Goal: Information Seeking & Learning: Find specific fact

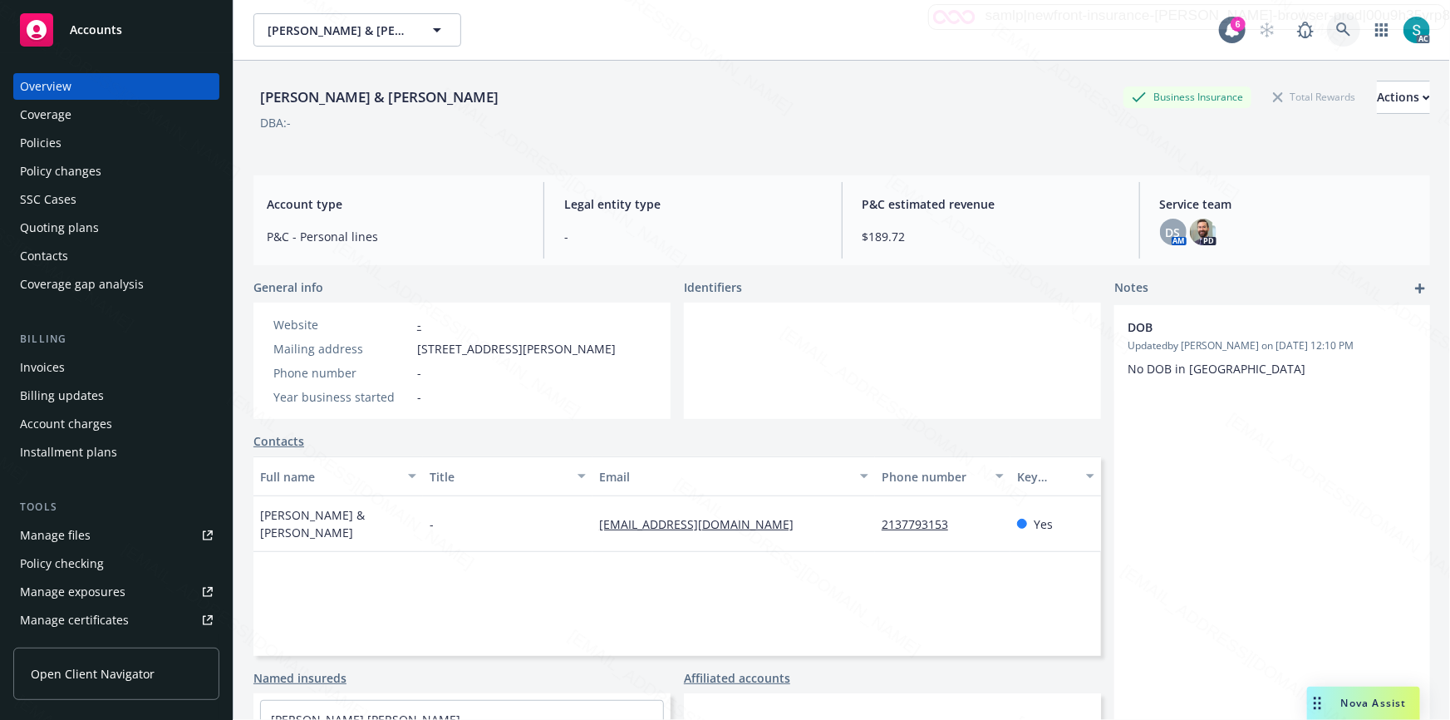
click at [1336, 24] on icon at bounding box center [1343, 29] width 14 height 14
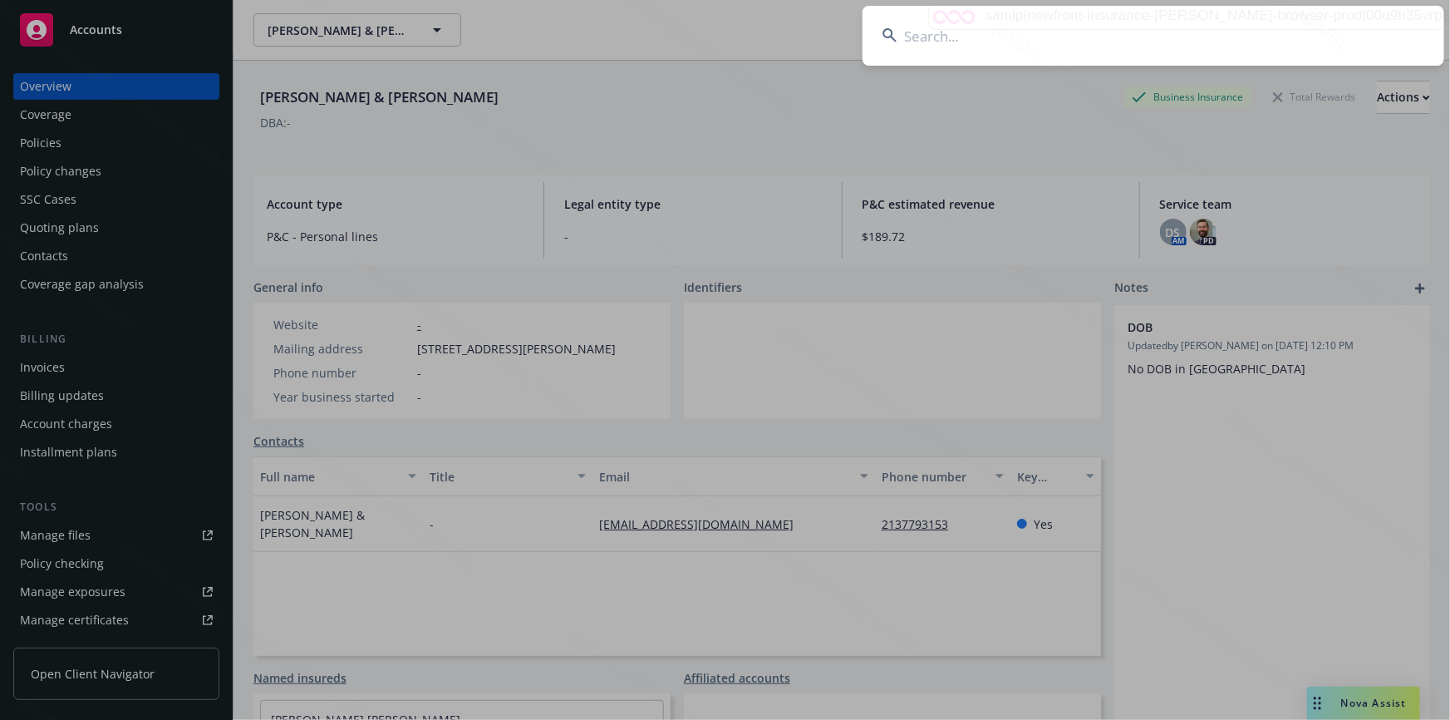
click at [1143, 33] on input at bounding box center [1153, 36] width 582 height 60
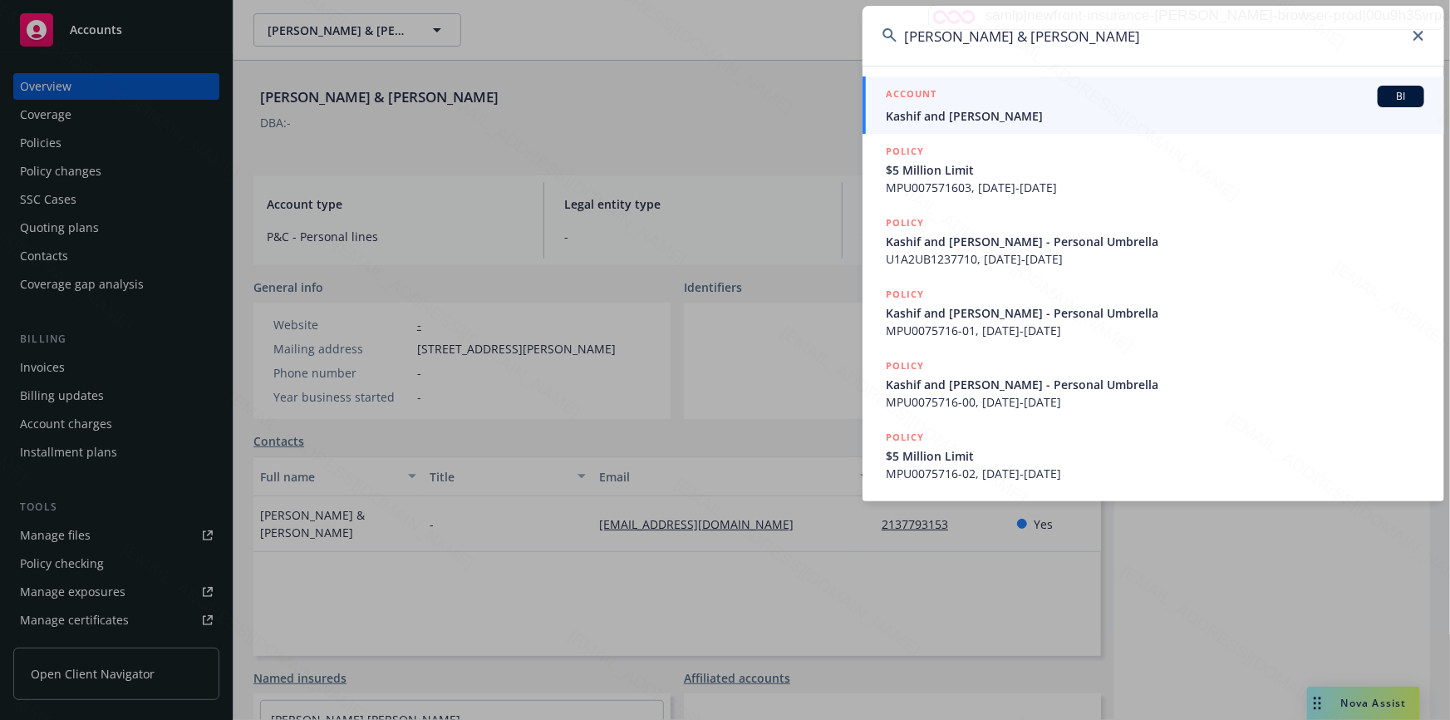
type input "[PERSON_NAME] & [PERSON_NAME]"
click at [949, 116] on span "Kashif and [PERSON_NAME]" at bounding box center [1155, 115] width 538 height 17
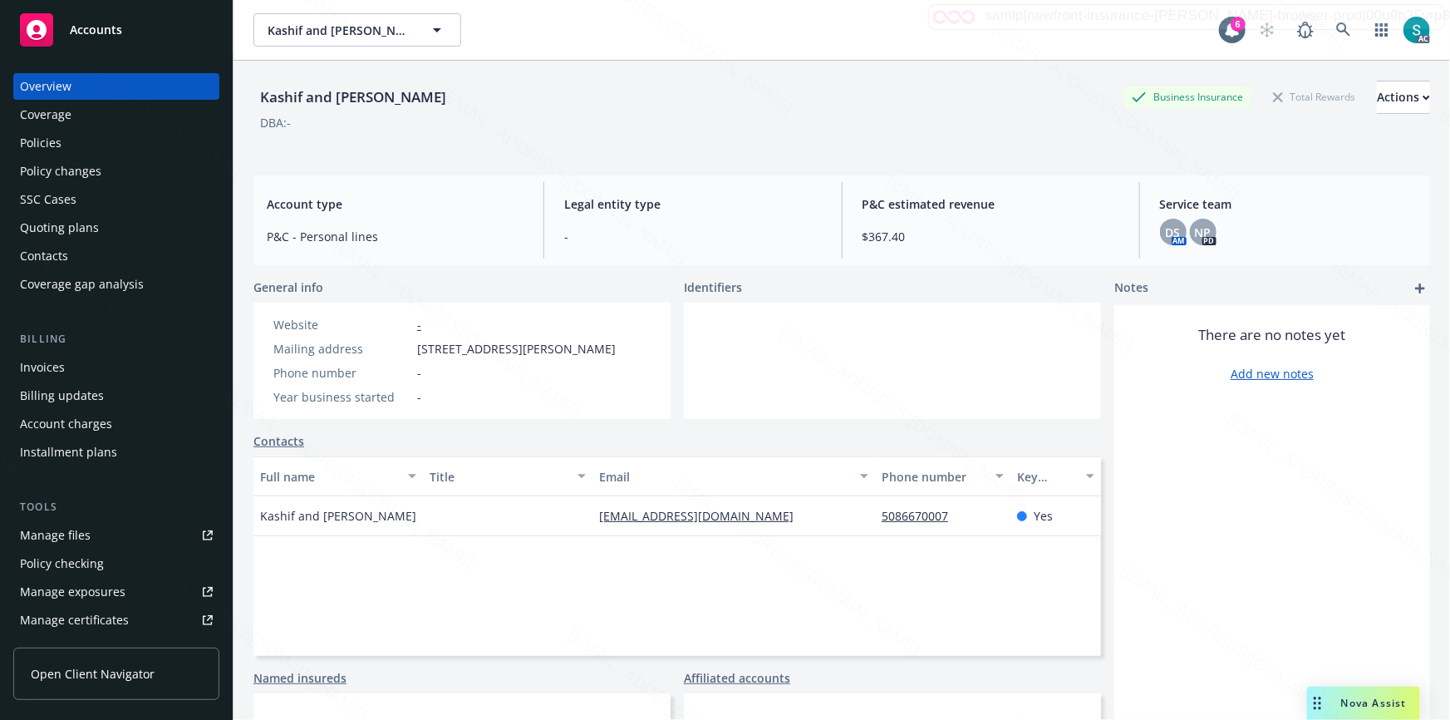
click at [59, 144] on div "Policies" at bounding box center [41, 143] width 42 height 27
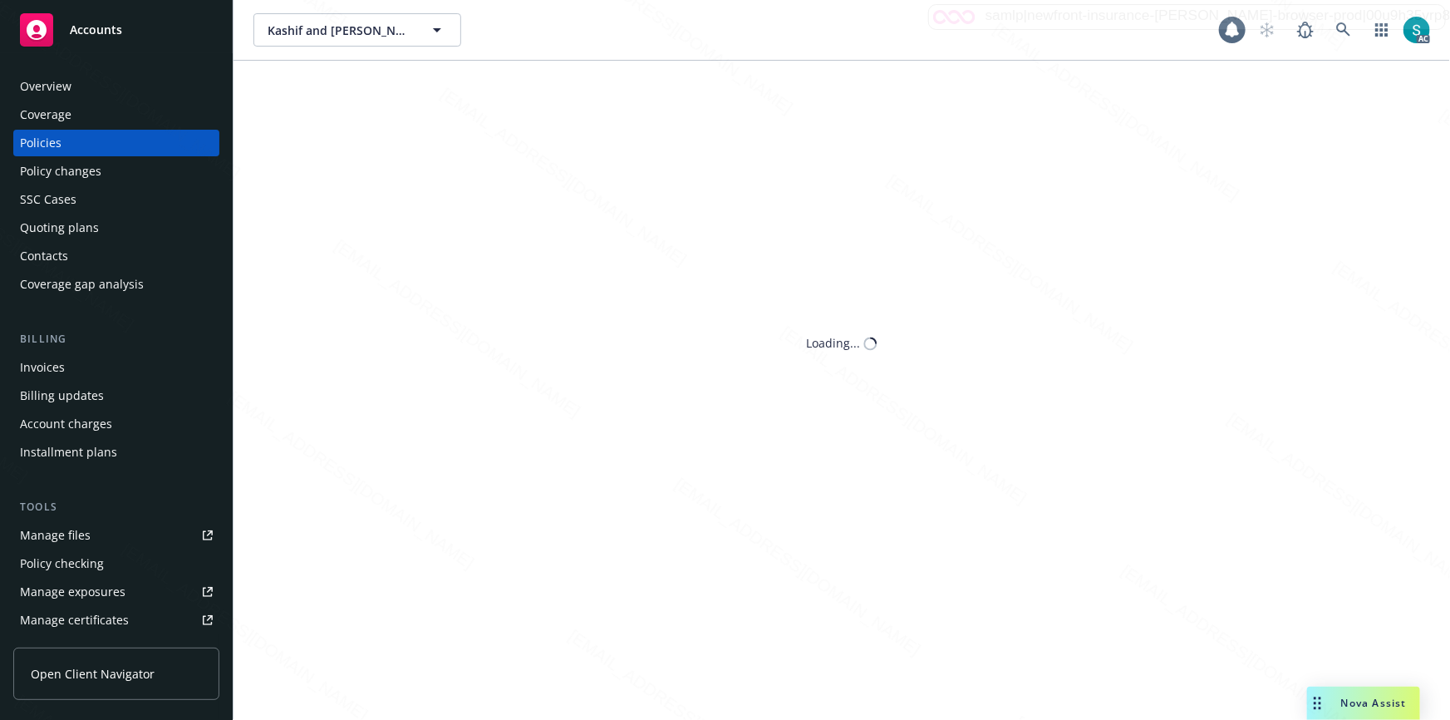
click at [59, 144] on div "Policies" at bounding box center [41, 143] width 42 height 27
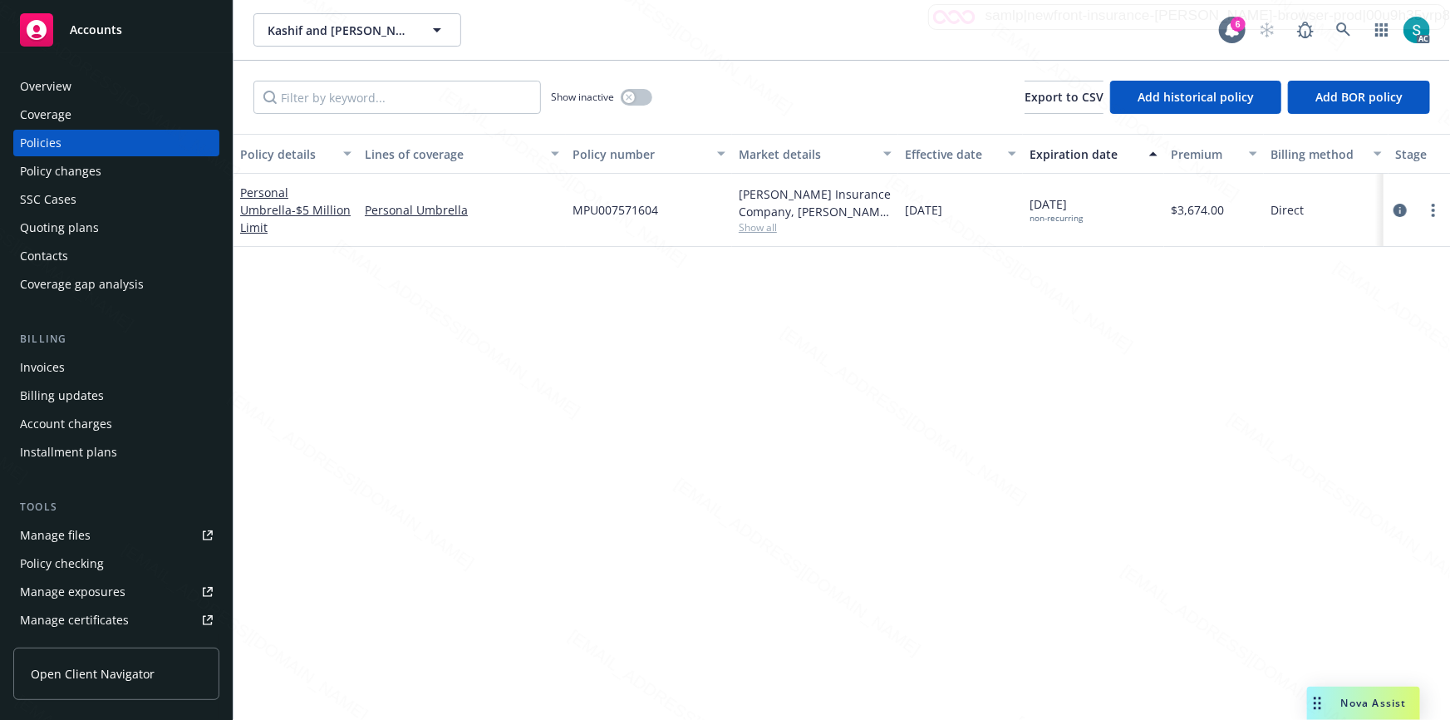
click at [596, 203] on span "MPU007571604" at bounding box center [615, 209] width 86 height 17
copy span "MPU007571604"
click at [295, 199] on link "Personal Umbrella - $5 Million Limit" at bounding box center [295, 209] width 111 height 51
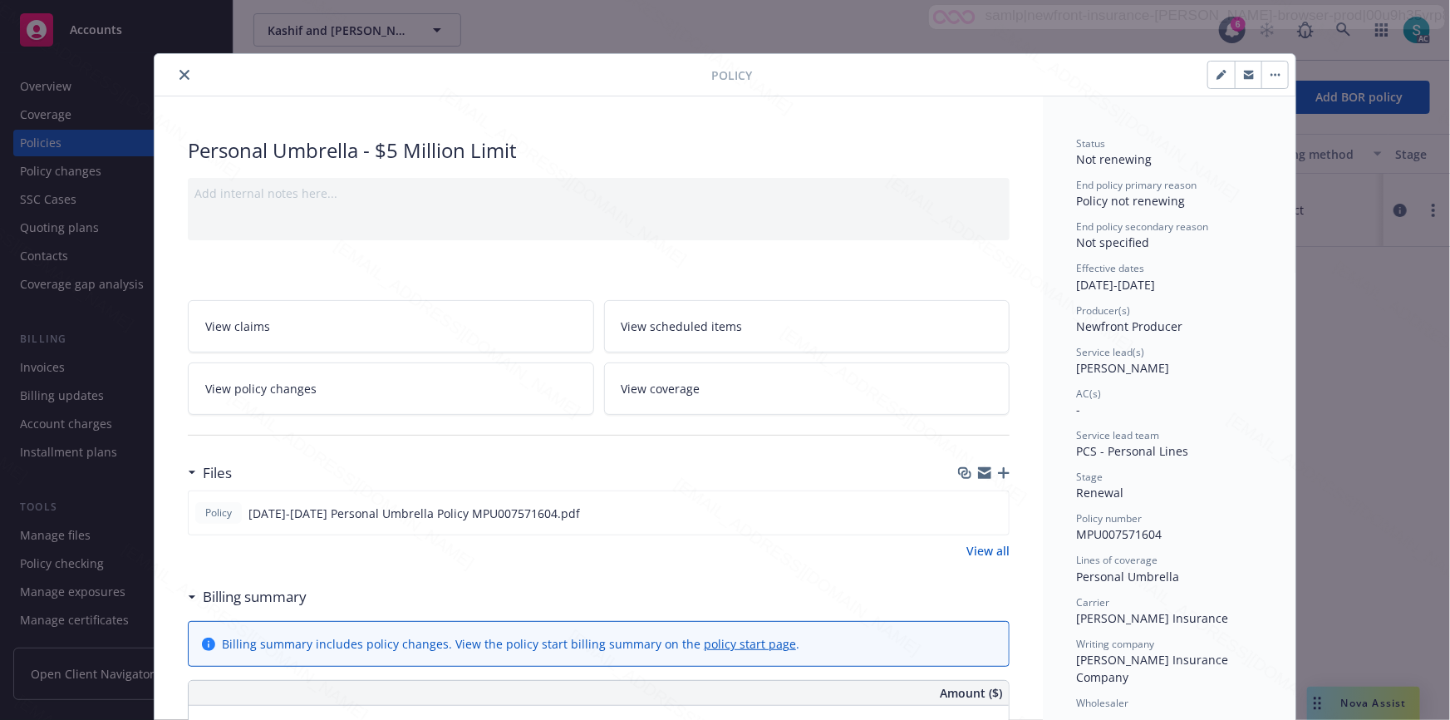
click at [343, 153] on div "Personal Umbrella - $5 Million Limit" at bounding box center [599, 150] width 822 height 28
copy div "Umbrella"
click at [179, 75] on icon "close" at bounding box center [184, 75] width 10 height 10
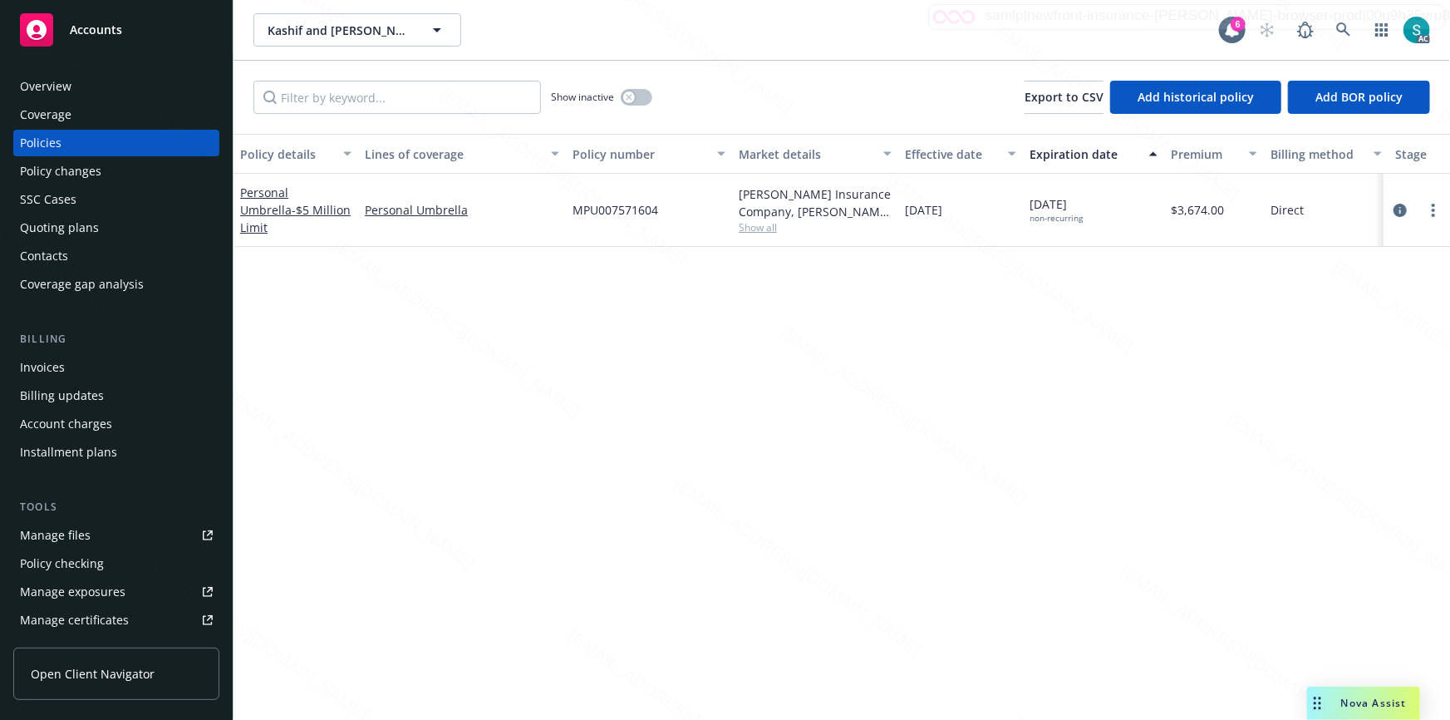
click at [98, 81] on div "Overview" at bounding box center [116, 86] width 193 height 27
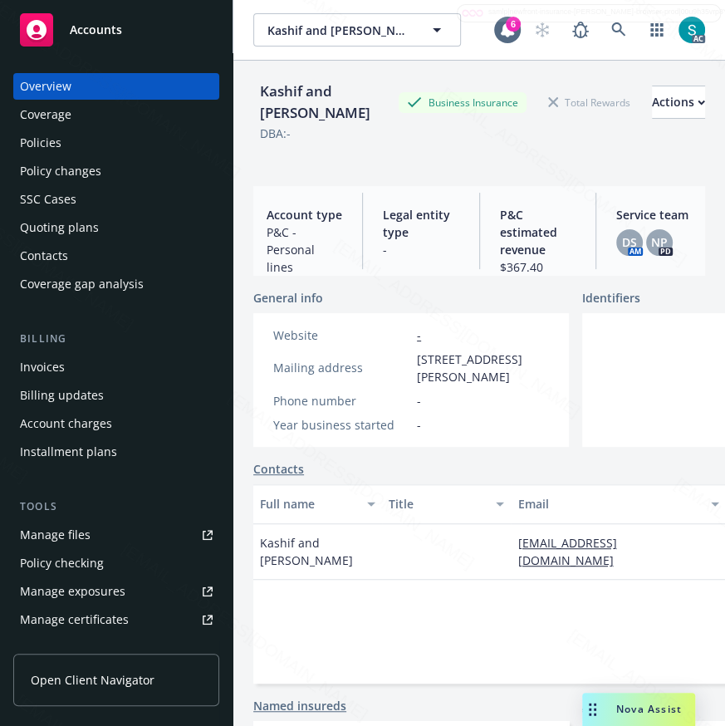
click at [375, 142] on div "DBA: -" at bounding box center [479, 133] width 452 height 17
click at [64, 144] on div "Policies" at bounding box center [116, 143] width 193 height 27
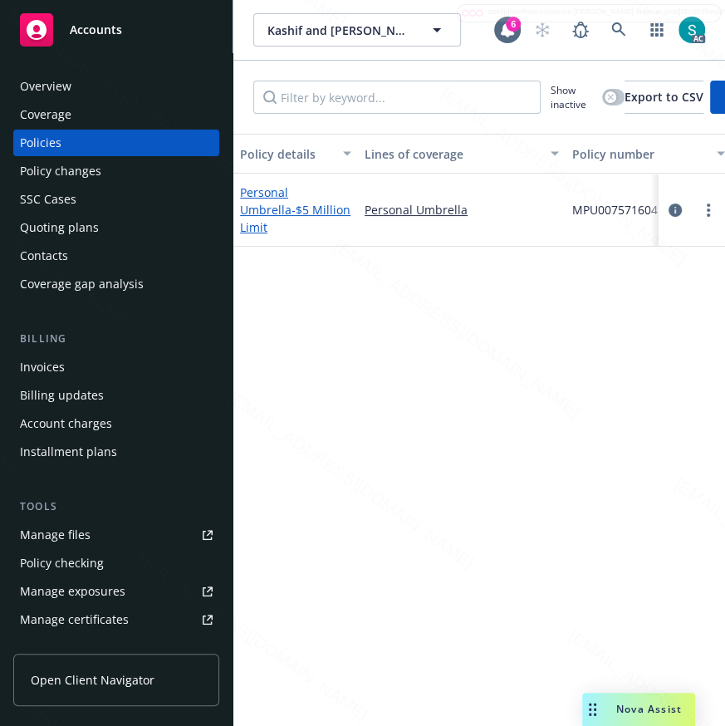
click at [285, 202] on link "Personal Umbrella - $5 Million Limit" at bounding box center [295, 209] width 111 height 51
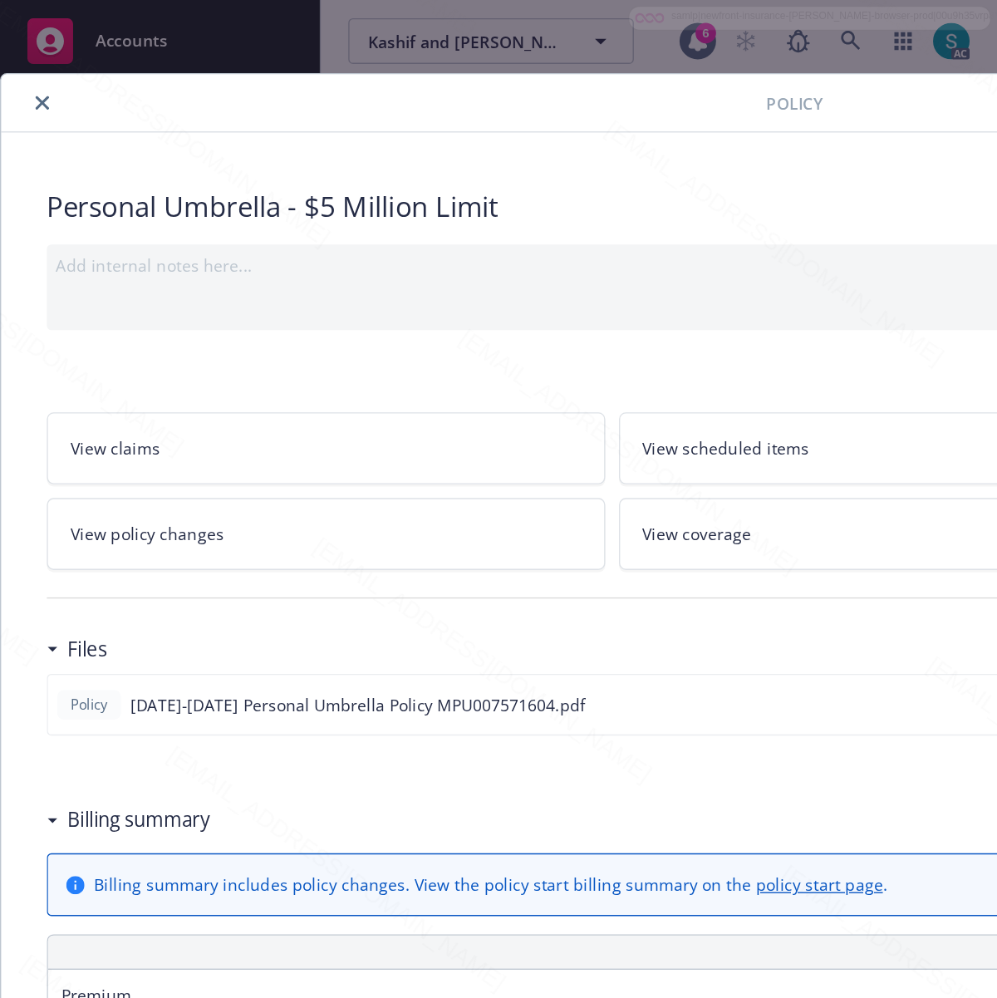
scroll to position [50, 0]
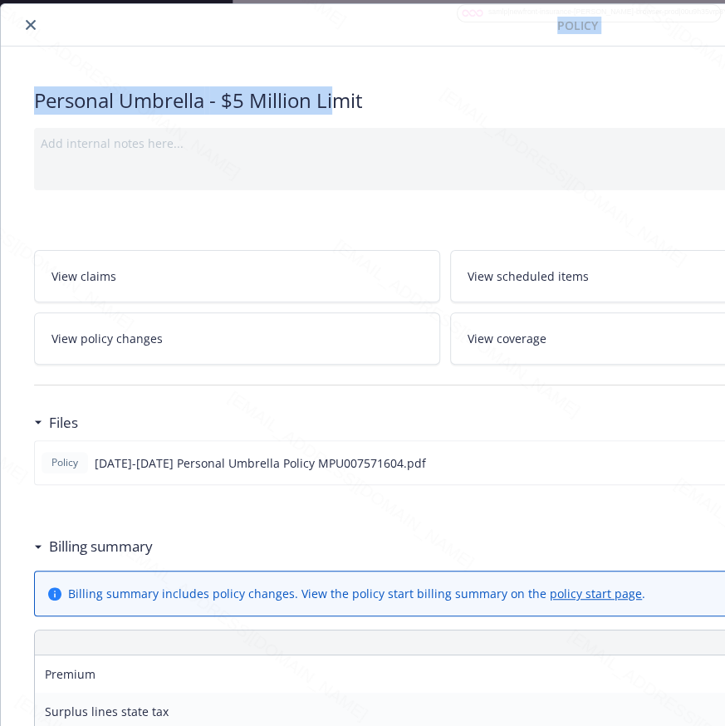
click at [332, 46] on div "Policy Personal Umbrella - $5 Million Limit Add internal notes here... View cla…" at bounding box center [571, 737] width 1141 height 1466
